Goal: Find specific page/section: Find specific page/section

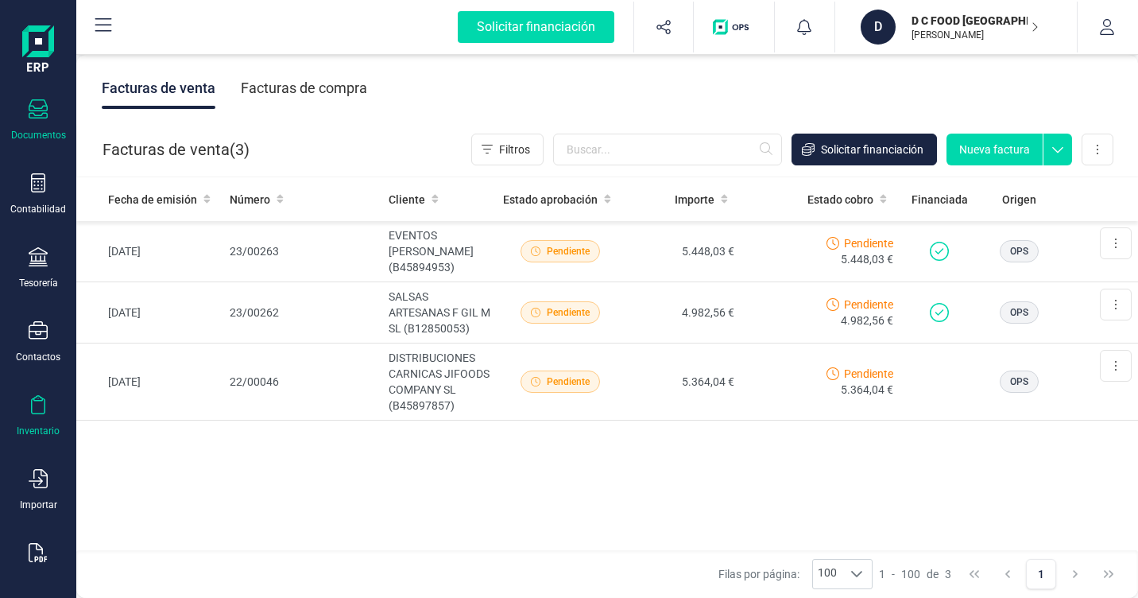
scroll to position [195, 0]
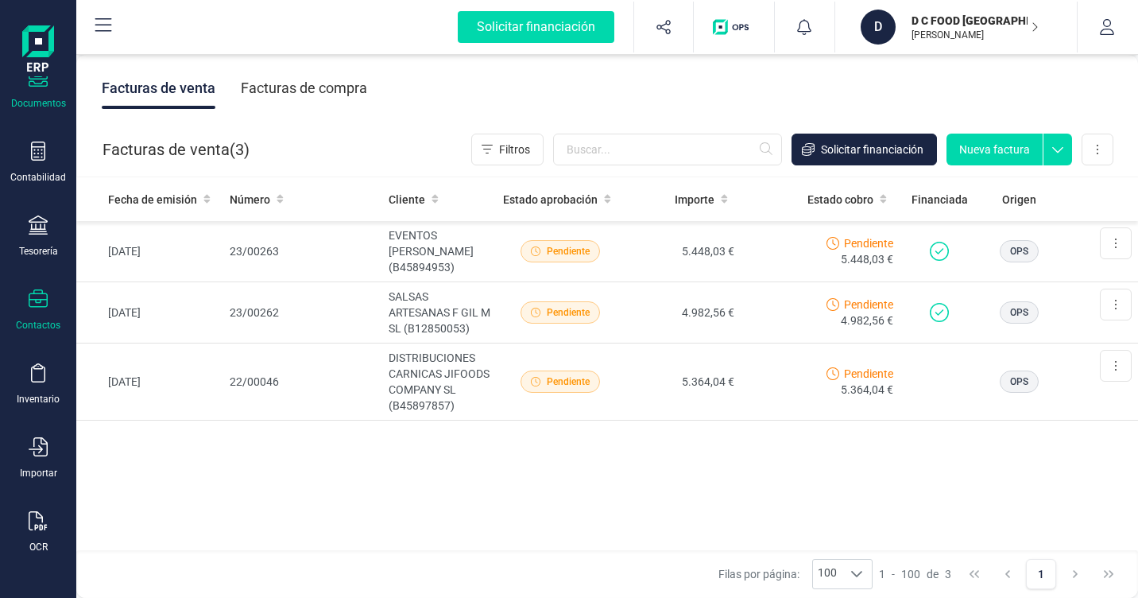
click at [47, 316] on div "Contactos" at bounding box center [38, 310] width 64 height 42
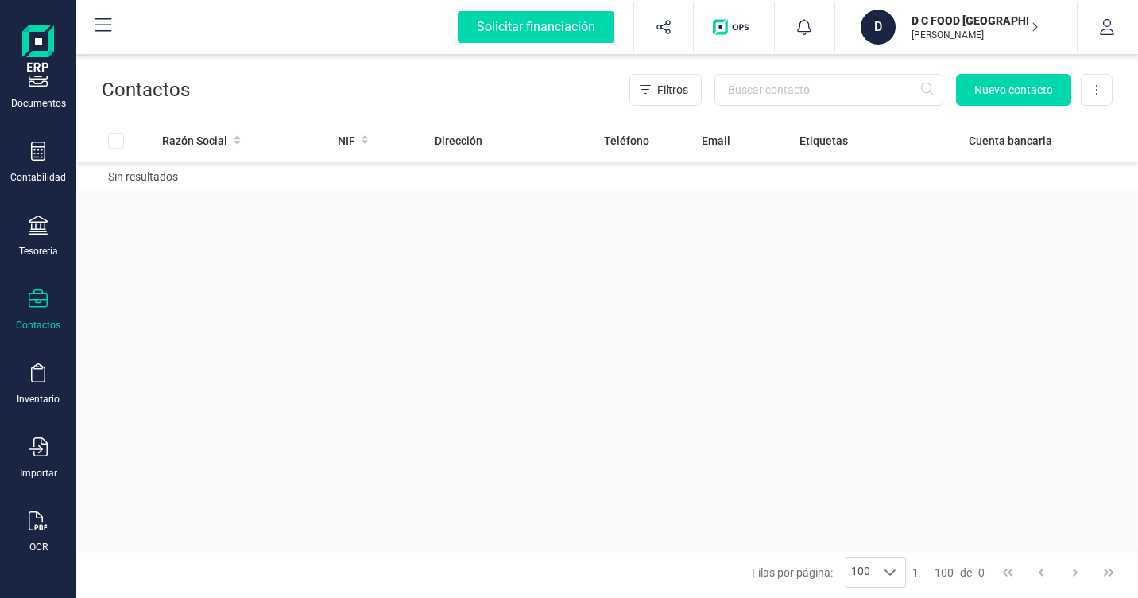
click at [48, 306] on div "Contactos" at bounding box center [38, 310] width 64 height 42
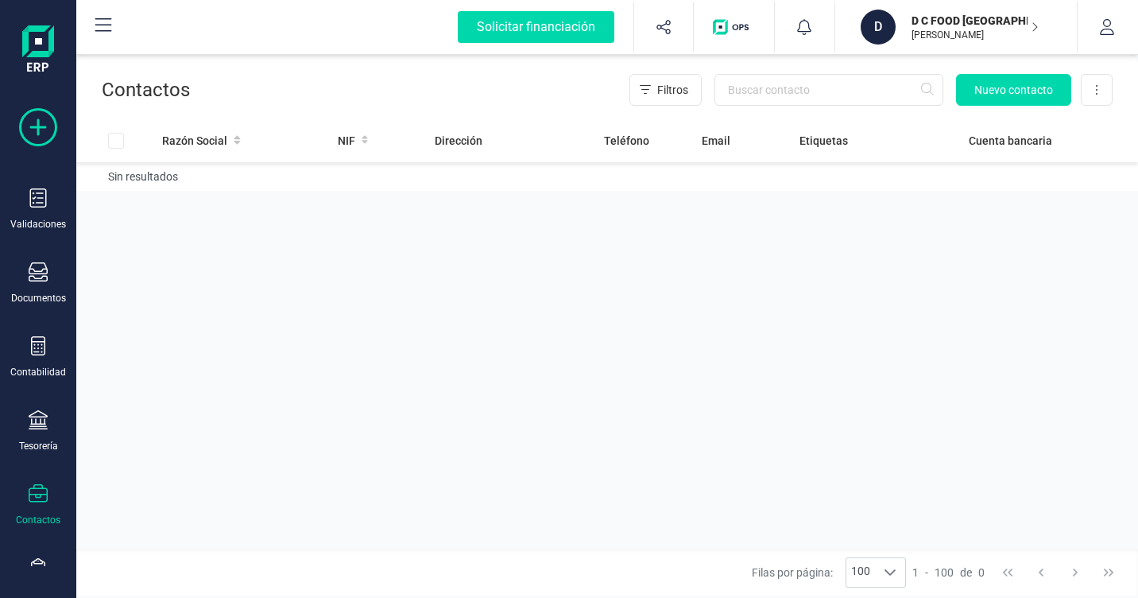
click at [36, 135] on icon at bounding box center [38, 127] width 38 height 38
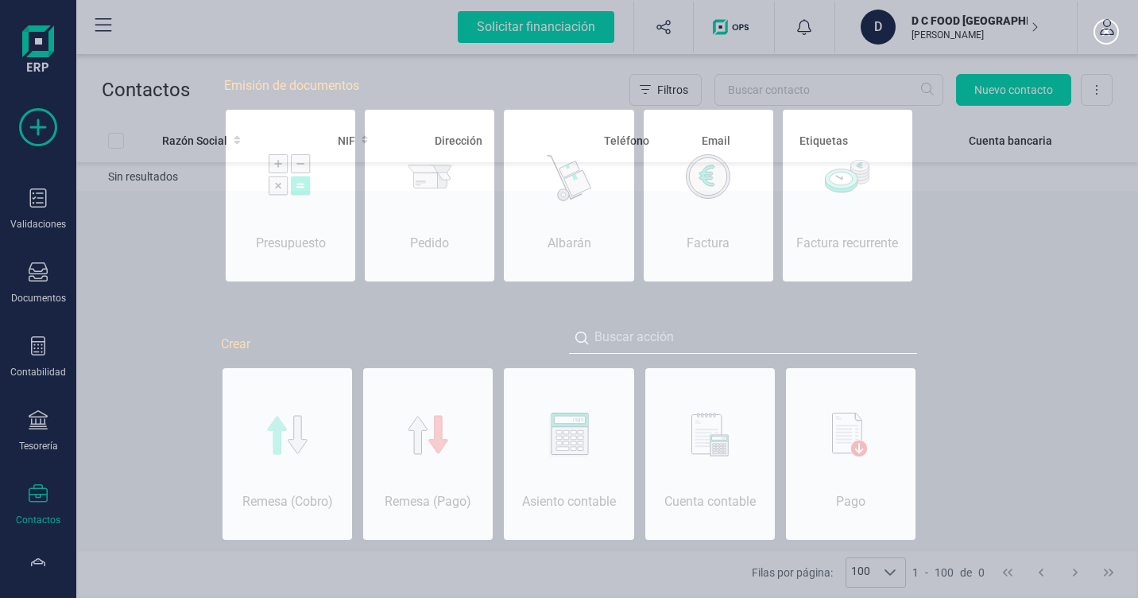
scroll to position [0, 80]
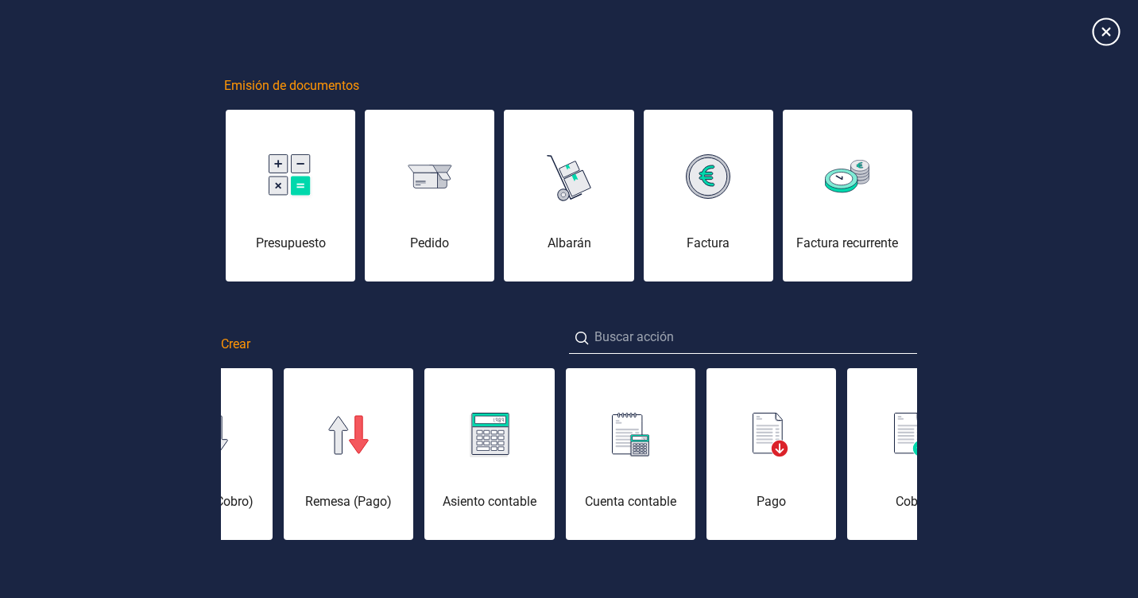
click at [1107, 38] on icon at bounding box center [1106, 31] width 28 height 28
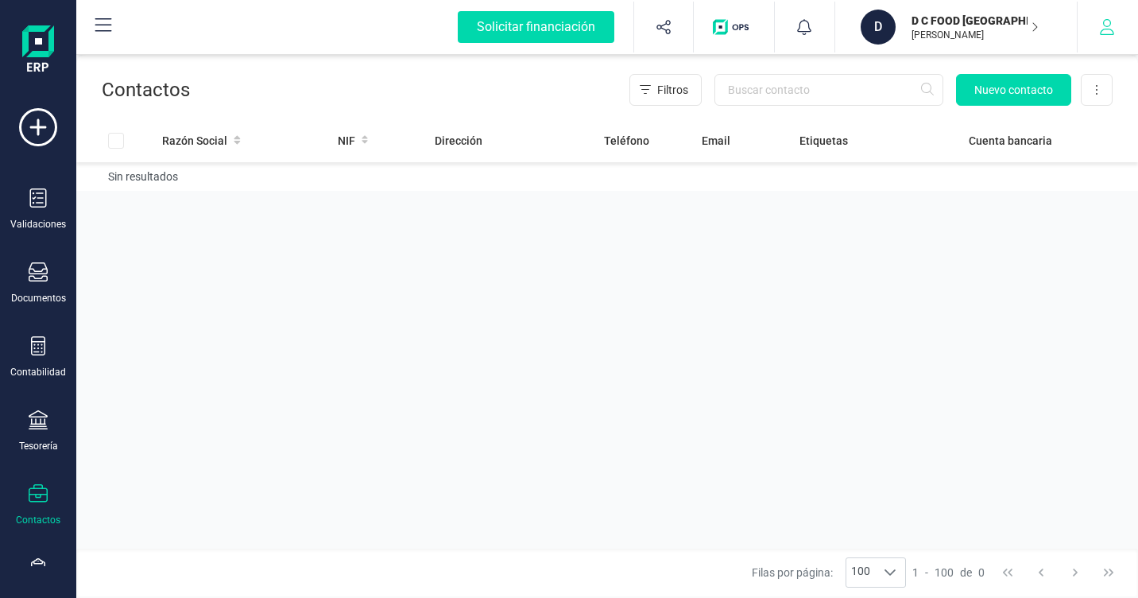
click at [1108, 21] on icon "button" at bounding box center [1107, 27] width 16 height 16
click at [956, 21] on p "D C FOOD [GEOGRAPHIC_DATA] SL" at bounding box center [975, 21] width 127 height 16
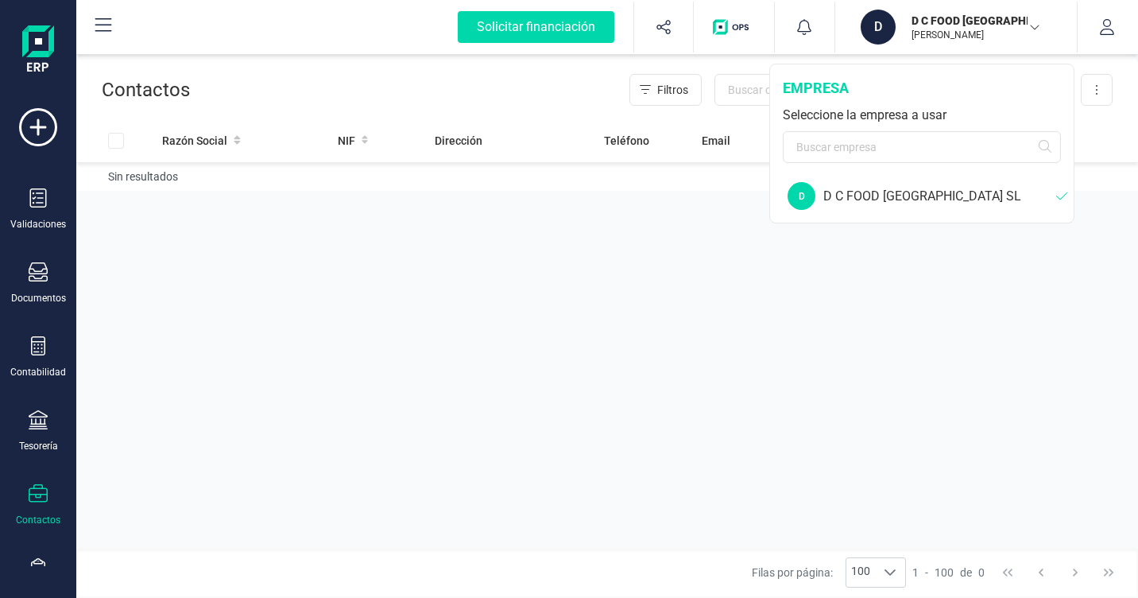
click at [881, 31] on div "D" at bounding box center [878, 27] width 35 height 35
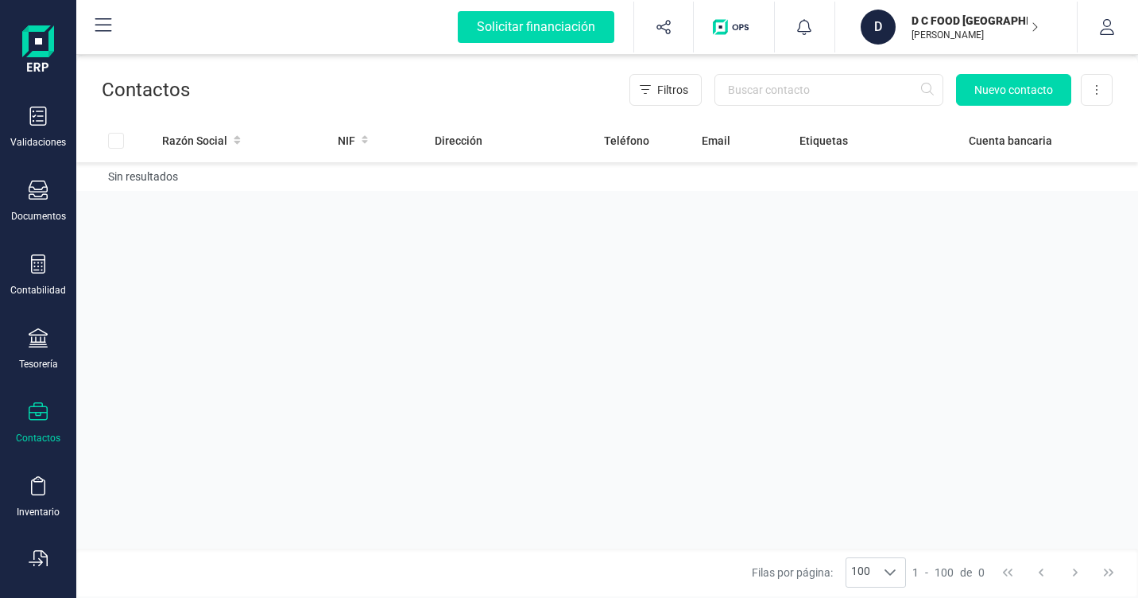
scroll to position [0, 0]
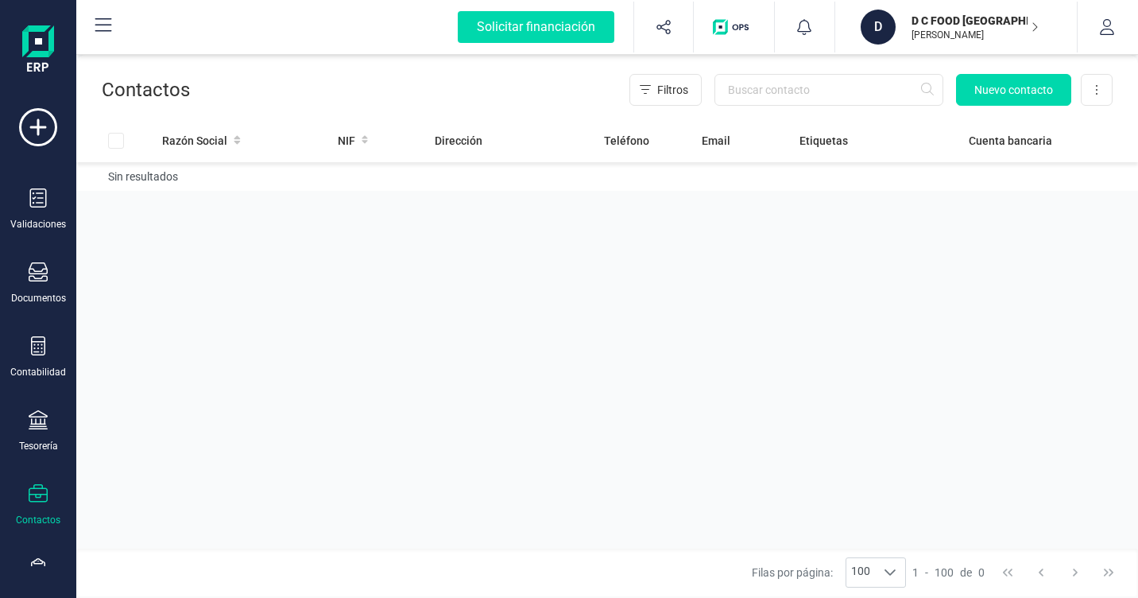
click at [111, 26] on icon at bounding box center [103, 25] width 19 height 19
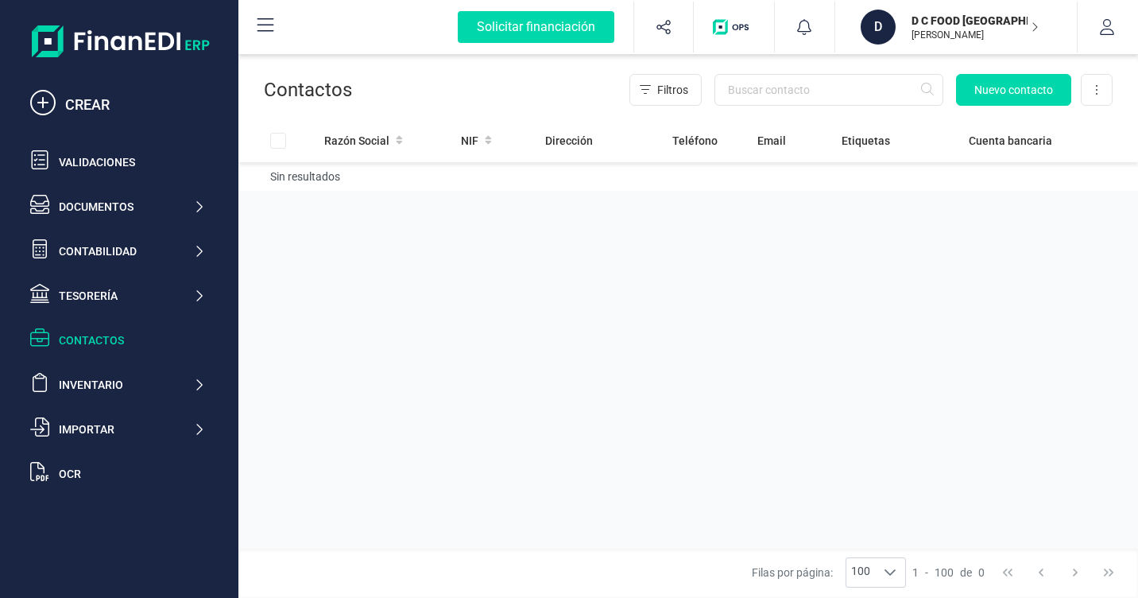
drag, startPoint x: 583, startPoint y: 291, endPoint x: 569, endPoint y: 298, distance: 15.3
click at [580, 294] on div "Razón Social NIF Dirección Teléfono Email Etiquetas Cuenta bancaria Sin resulta…" at bounding box center [689, 333] width 900 height 430
click at [262, 33] on icon at bounding box center [265, 25] width 19 height 19
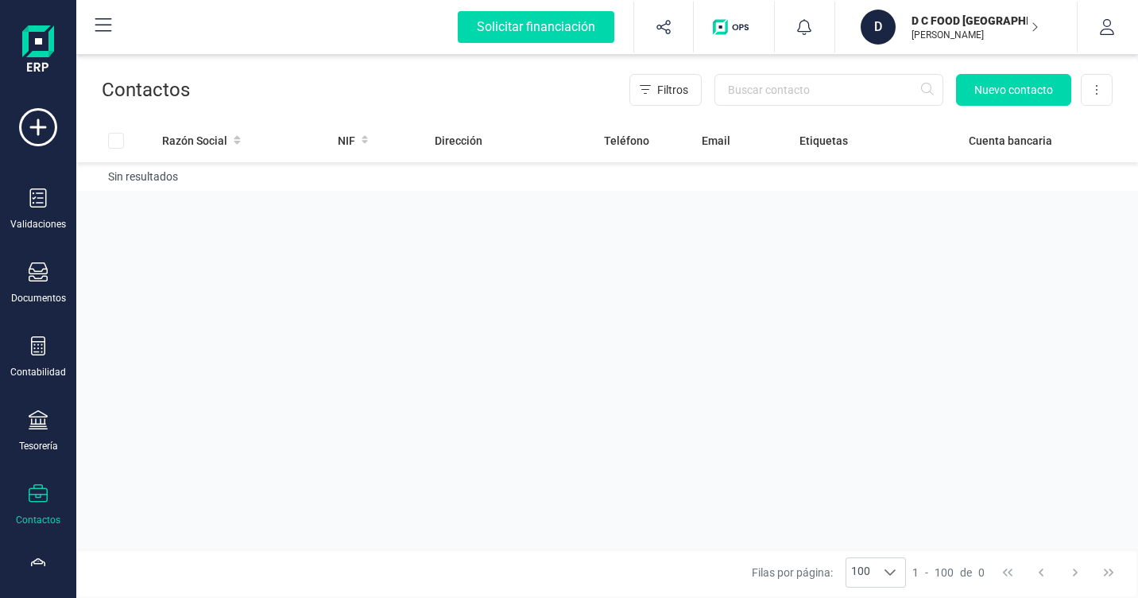
click at [115, 21] on button at bounding box center [103, 27] width 51 height 51
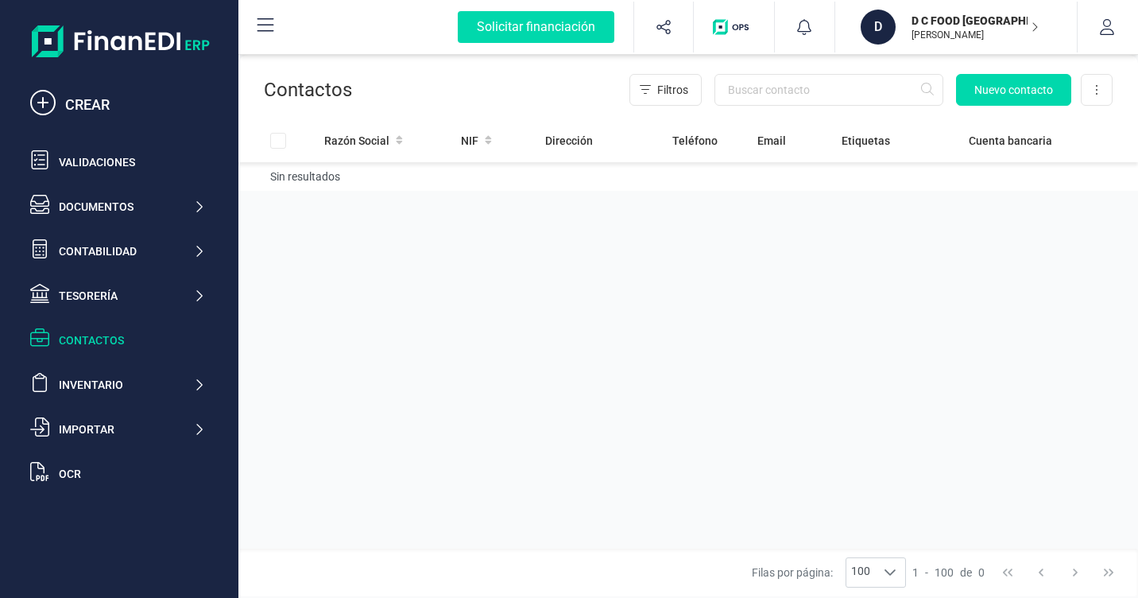
click at [107, 46] on img at bounding box center [121, 41] width 178 height 32
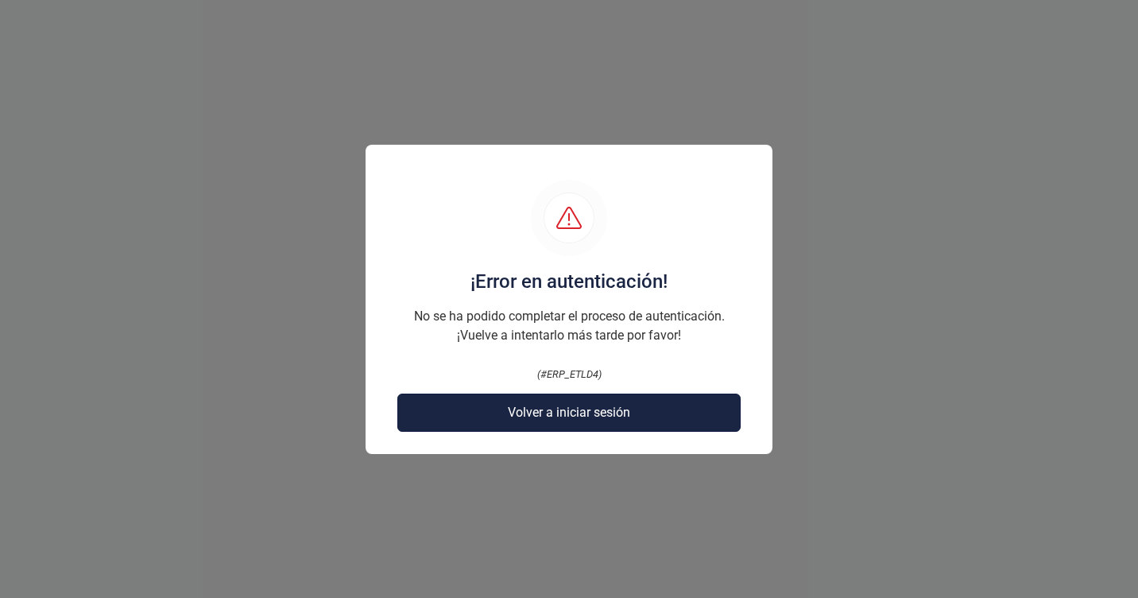
click at [584, 415] on span "Volver a iniciar sesión" at bounding box center [569, 412] width 122 height 19
